Goal: Task Accomplishment & Management: Manage account settings

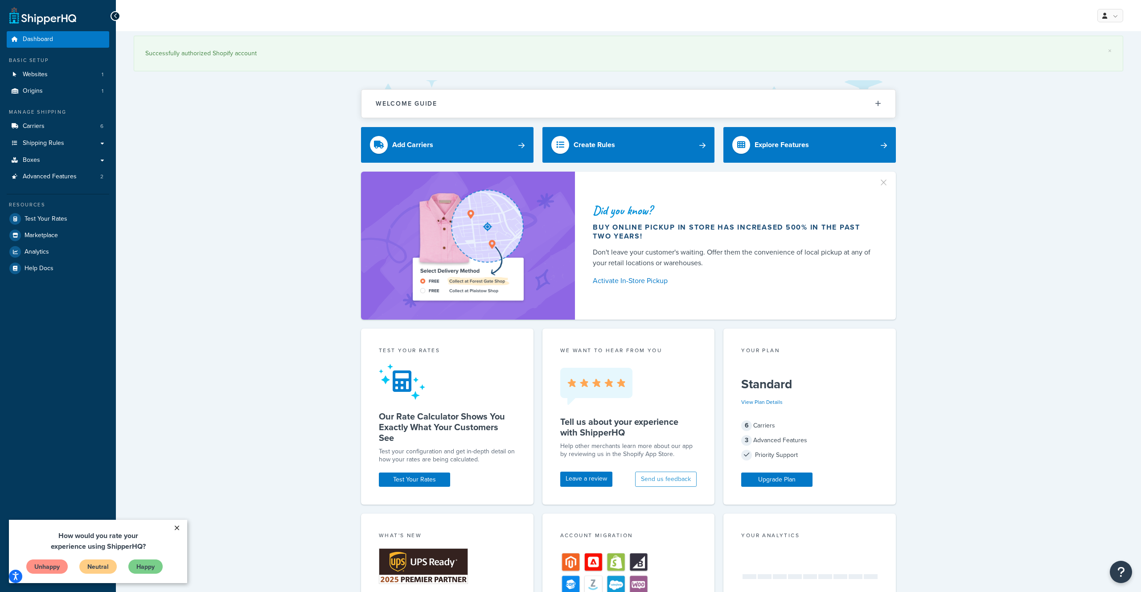
click at [179, 530] on link "×" at bounding box center [177, 528] width 16 height 16
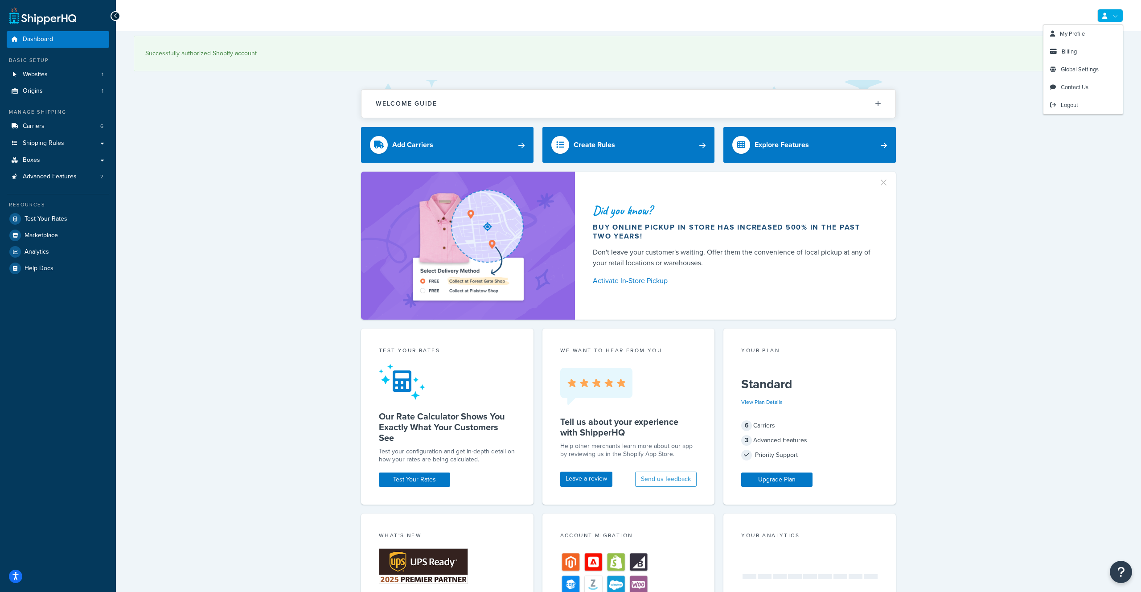
click at [1101, 16] on link at bounding box center [1111, 15] width 26 height 13
click at [1084, 31] on span "My Profile" at bounding box center [1072, 33] width 25 height 8
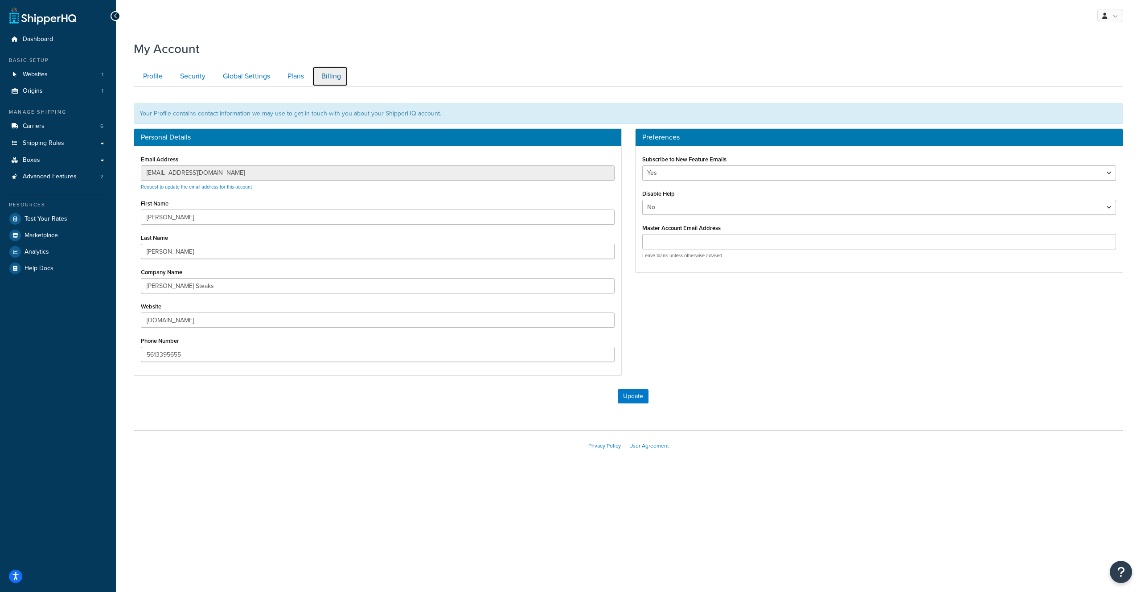
click at [333, 81] on link "Billing" at bounding box center [330, 76] width 36 height 20
